Goal: Information Seeking & Learning: Learn about a topic

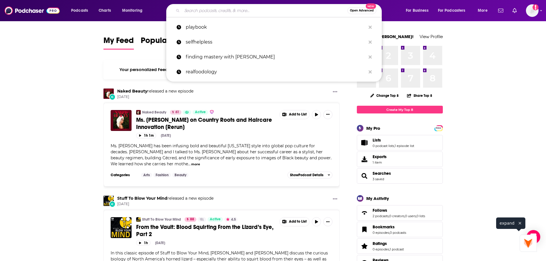
click at [232, 8] on input "Search podcasts, credits, & more..." at bounding box center [264, 10] width 165 height 9
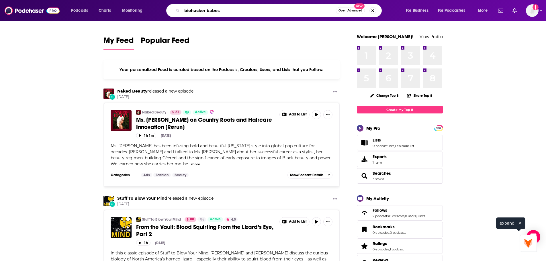
type input "biohacker babes"
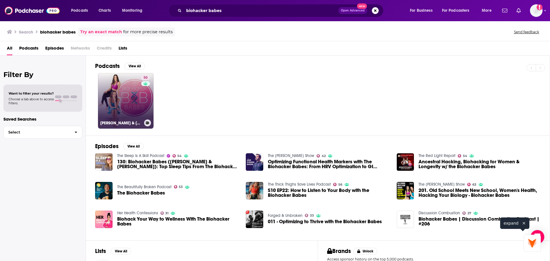
click at [129, 101] on link "50 [PERSON_NAME] & [PERSON_NAME]" at bounding box center [126, 101] width 56 height 56
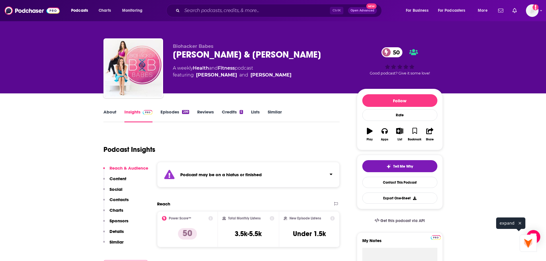
click at [304, 78] on div "A weekly Health and Fitness podcast featuring [PERSON_NAME] and [PERSON_NAME]" at bounding box center [260, 72] width 175 height 14
drag, startPoint x: 290, startPoint y: 77, endPoint x: 195, endPoint y: 84, distance: 95.6
click at [195, 84] on div "Biohacker Babes [PERSON_NAME] & [PERSON_NAME] 50 A weekly Health and Fitness po…" at bounding box center [260, 67] width 175 height 46
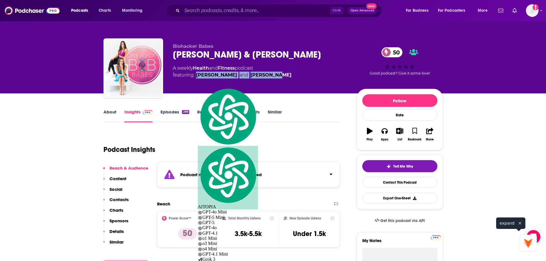
copy span "[PERSON_NAME] and [PERSON_NAME]"
click at [105, 115] on link "About" at bounding box center [109, 115] width 13 height 13
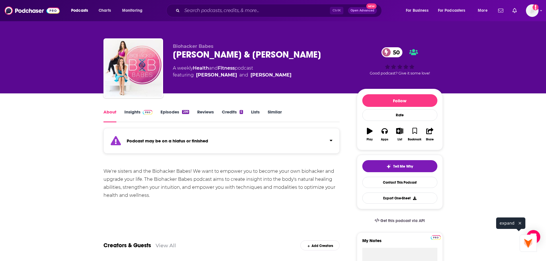
click at [136, 193] on div "We're sisters and the Biohacker Babes! We want to empower you to become your ow…" at bounding box center [221, 183] width 236 height 32
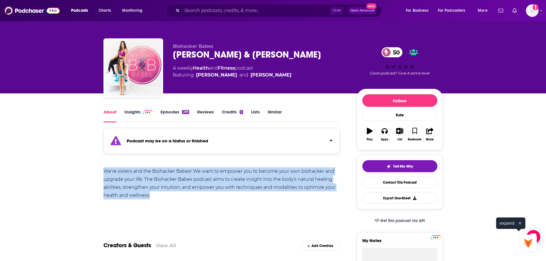
click at [136, 193] on div "We're sisters and the Biohacker Babes! We want to empower you to become your ow…" at bounding box center [221, 183] width 236 height 32
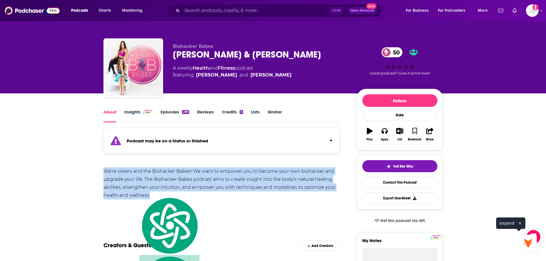
click at [136, 193] on div "We're sisters and the Biohacker Babes! We want to empower you to become your ow…" at bounding box center [221, 183] width 236 height 32
copy div "We're sisters and the Biohacker Babes! We want to empower you to become your ow…"
click at [117, 189] on div "We're sisters and the Biohacker Babes! We want to empower you to become your ow…" at bounding box center [221, 183] width 236 height 32
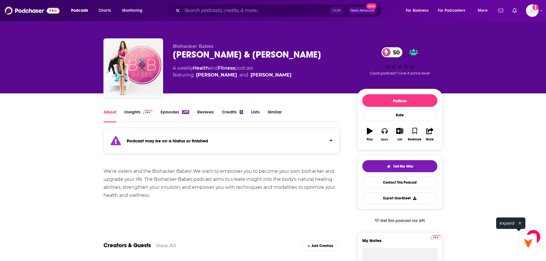
click at [388, 139] on button "Apps" at bounding box center [384, 134] width 15 height 21
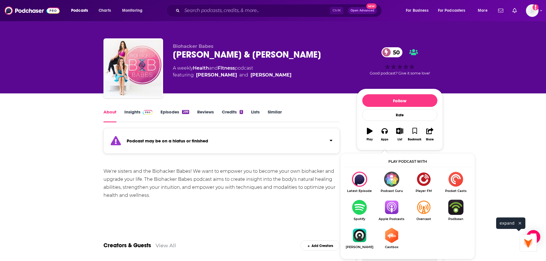
click at [367, 207] on img "Show Listen On dropdown" at bounding box center [359, 207] width 32 height 15
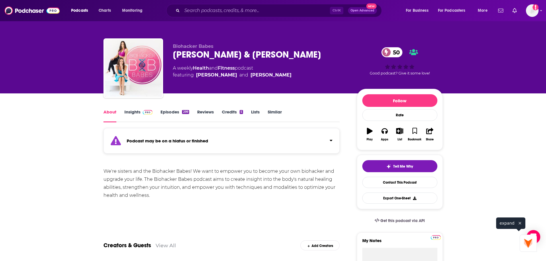
click at [141, 117] on link "Insights" at bounding box center [138, 115] width 28 height 13
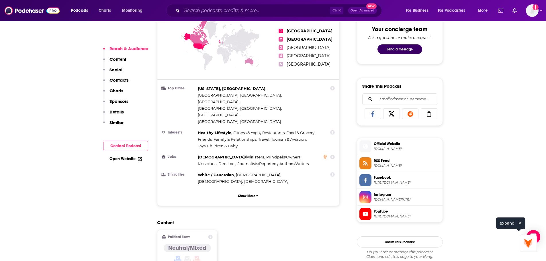
scroll to position [344, 0]
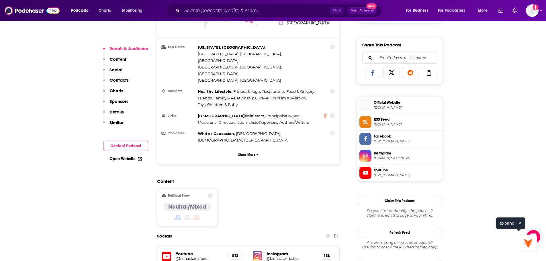
click at [377, 105] on span "Official Website" at bounding box center [407, 102] width 66 height 5
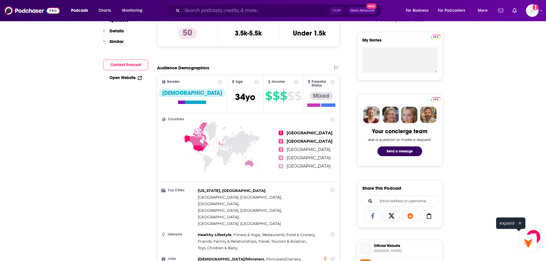
scroll to position [0, 0]
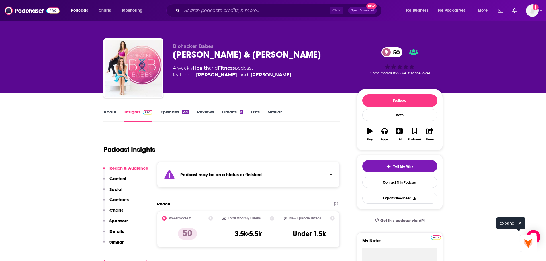
click at [108, 109] on div "About Insights Episodes 299 Reviews Credits 5 Lists Similar" at bounding box center [221, 115] width 236 height 14
click at [109, 111] on link "About" at bounding box center [109, 115] width 13 height 13
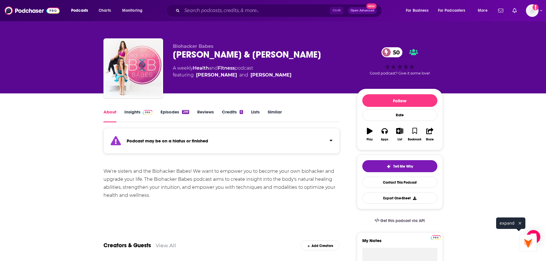
click at [140, 186] on div "We're sisters and the Biohacker Babes! We want to empower you to become your ow…" at bounding box center [221, 183] width 236 height 32
click at [140, 185] on div "We're sisters and the Biohacker Babes! We want to empower you to become your ow…" at bounding box center [221, 183] width 236 height 32
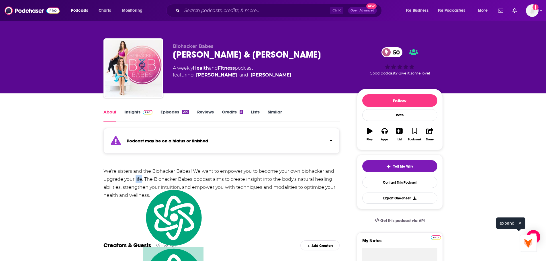
copy div "life"
click at [157, 115] on div "Insights" at bounding box center [142, 115] width 36 height 13
click at [144, 115] on span at bounding box center [146, 111] width 12 height 5
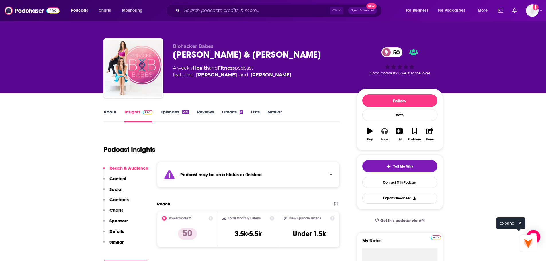
click at [383, 134] on icon "button" at bounding box center [384, 131] width 6 height 6
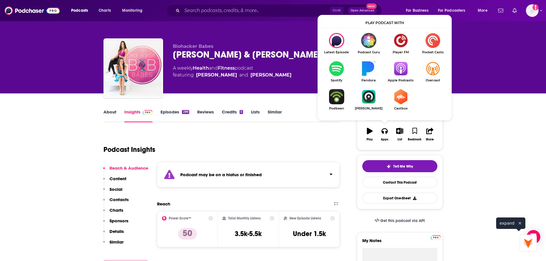
click at [405, 64] on img "Show Listen On dropdown" at bounding box center [400, 68] width 32 height 15
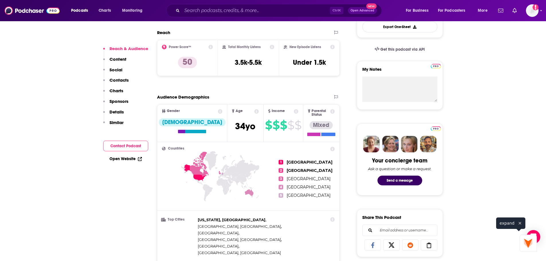
scroll to position [201, 0]
